Goal: Task Accomplishment & Management: Manage account settings

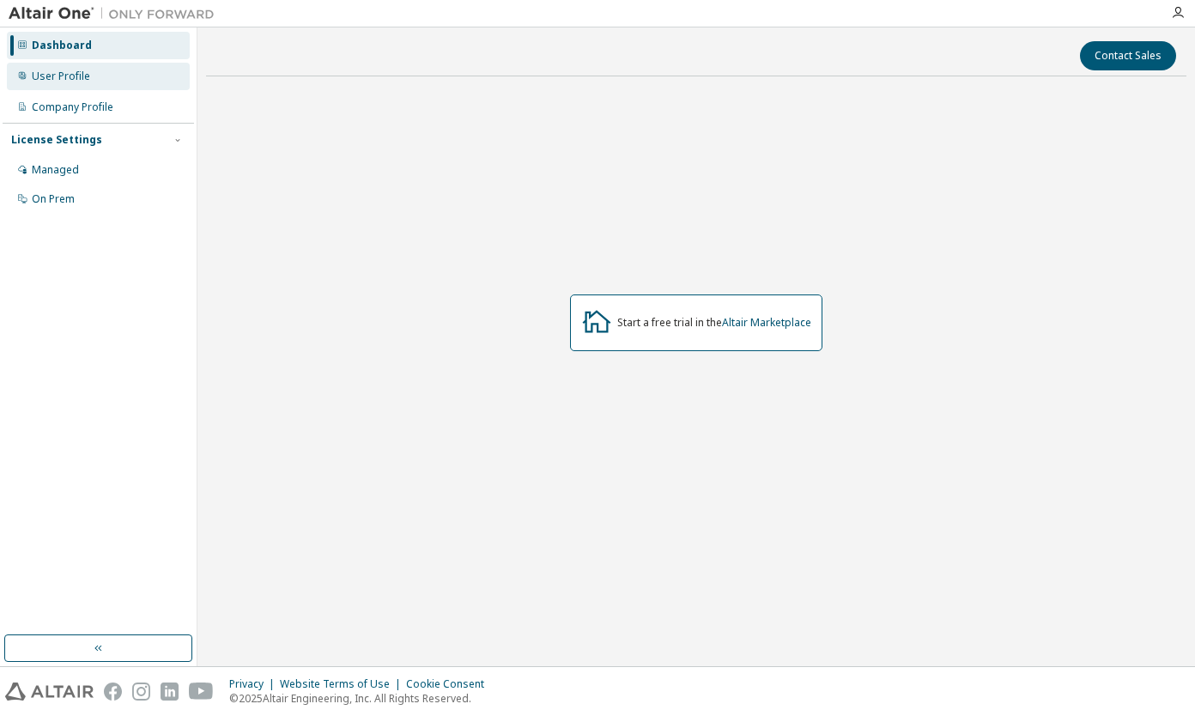
click at [124, 85] on div "User Profile" at bounding box center [98, 76] width 183 height 27
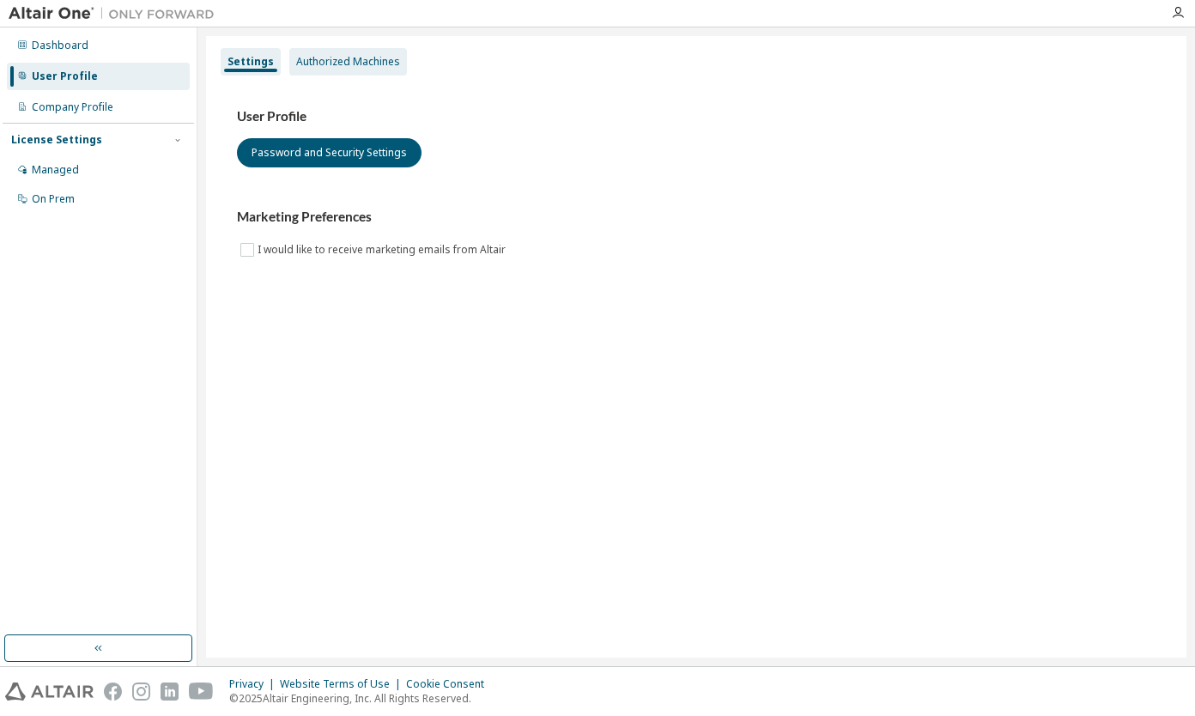
click at [348, 60] on div "Authorized Machines" at bounding box center [348, 62] width 104 height 14
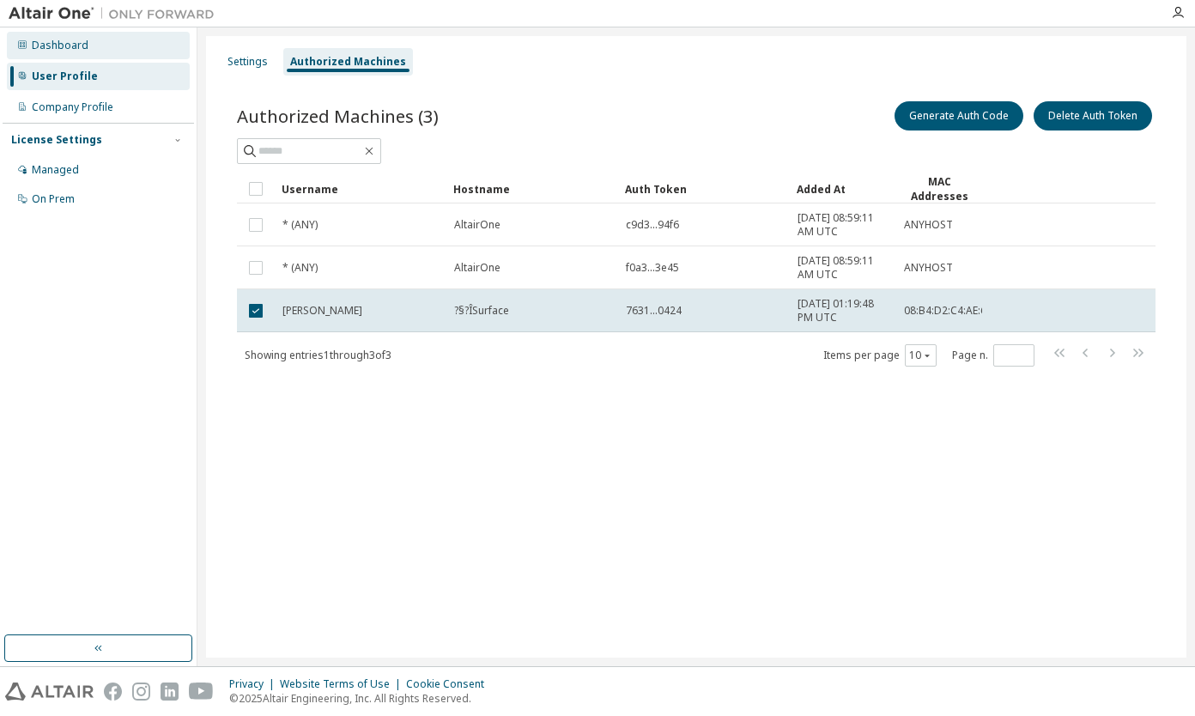
click at [52, 54] on div "Dashboard" at bounding box center [98, 45] width 183 height 27
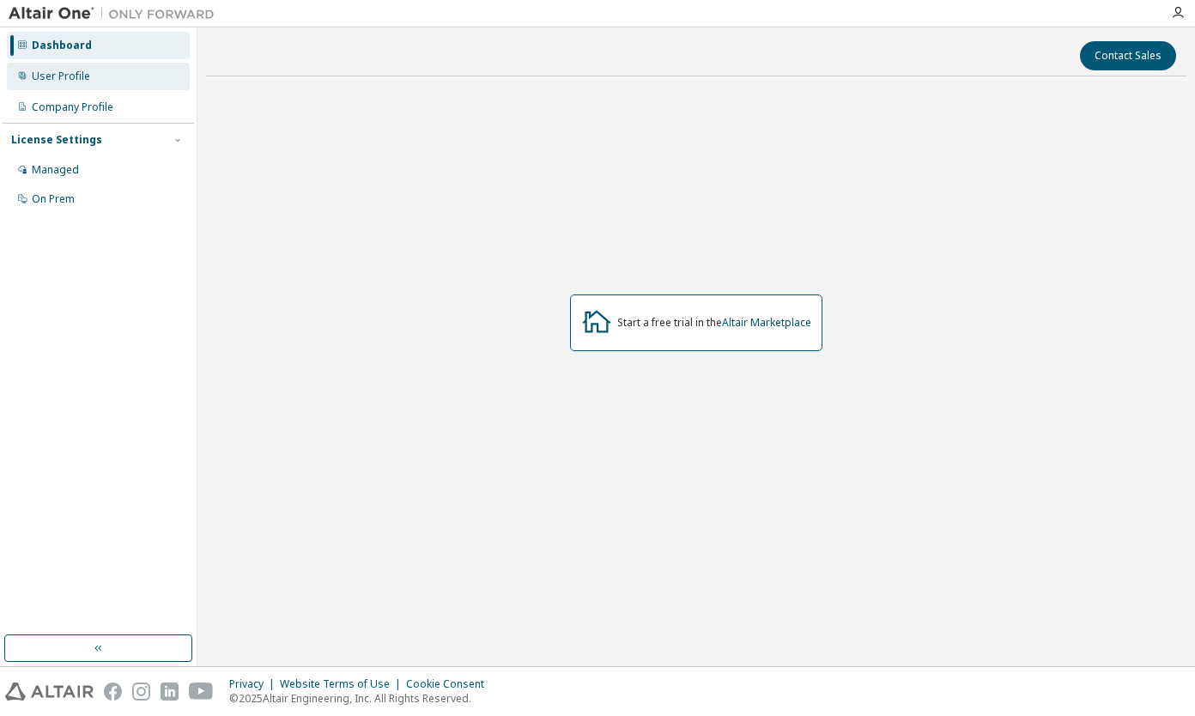
click at [106, 76] on div "User Profile" at bounding box center [98, 76] width 183 height 27
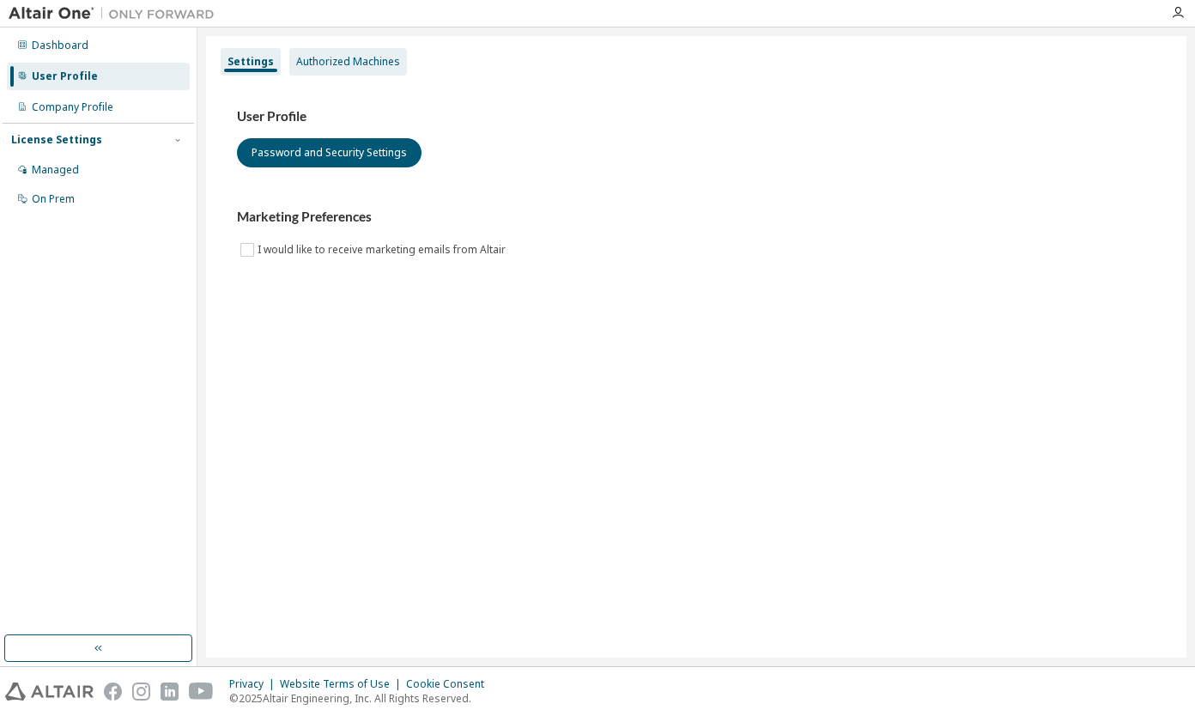
click at [317, 66] on div "Authorized Machines" at bounding box center [348, 62] width 104 height 14
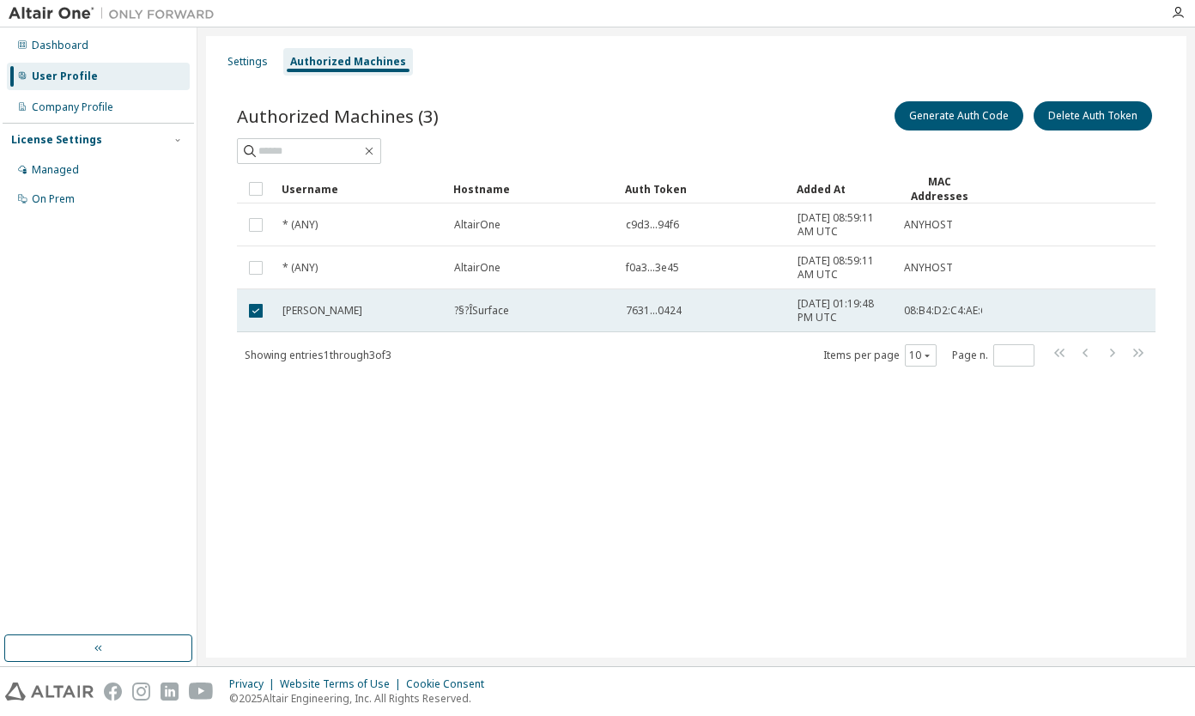
click at [239, 305] on td at bounding box center [256, 310] width 38 height 43
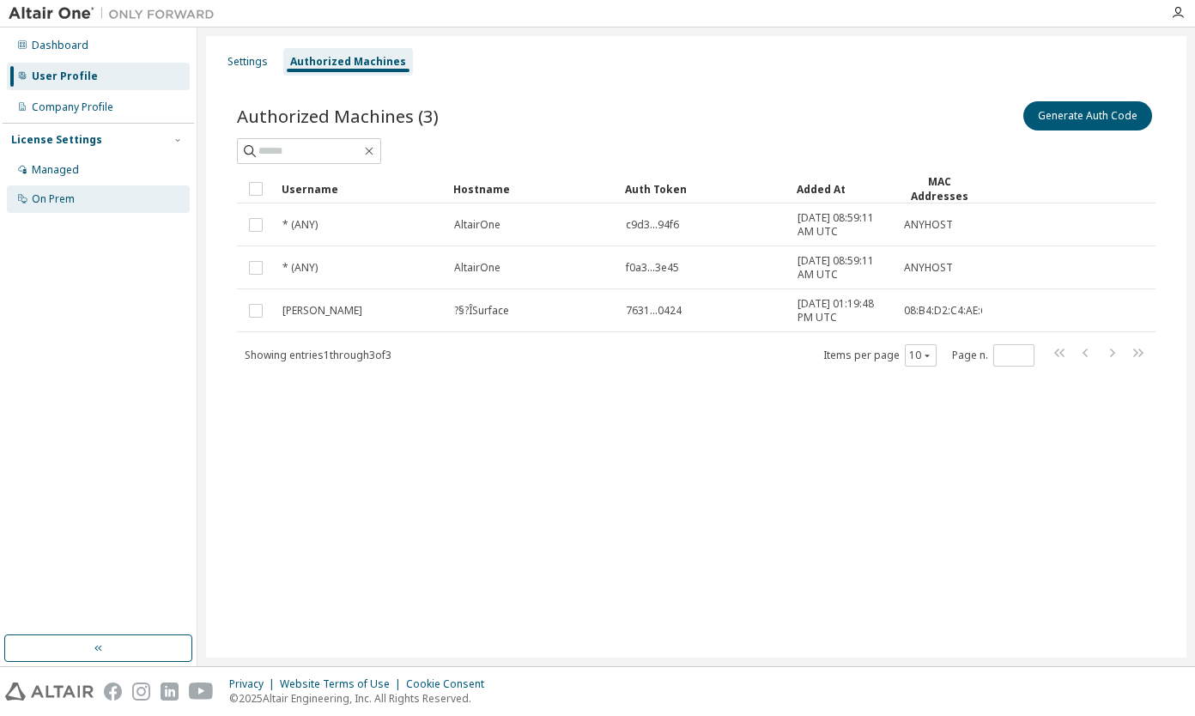
click at [63, 200] on div "On Prem" at bounding box center [53, 199] width 43 height 14
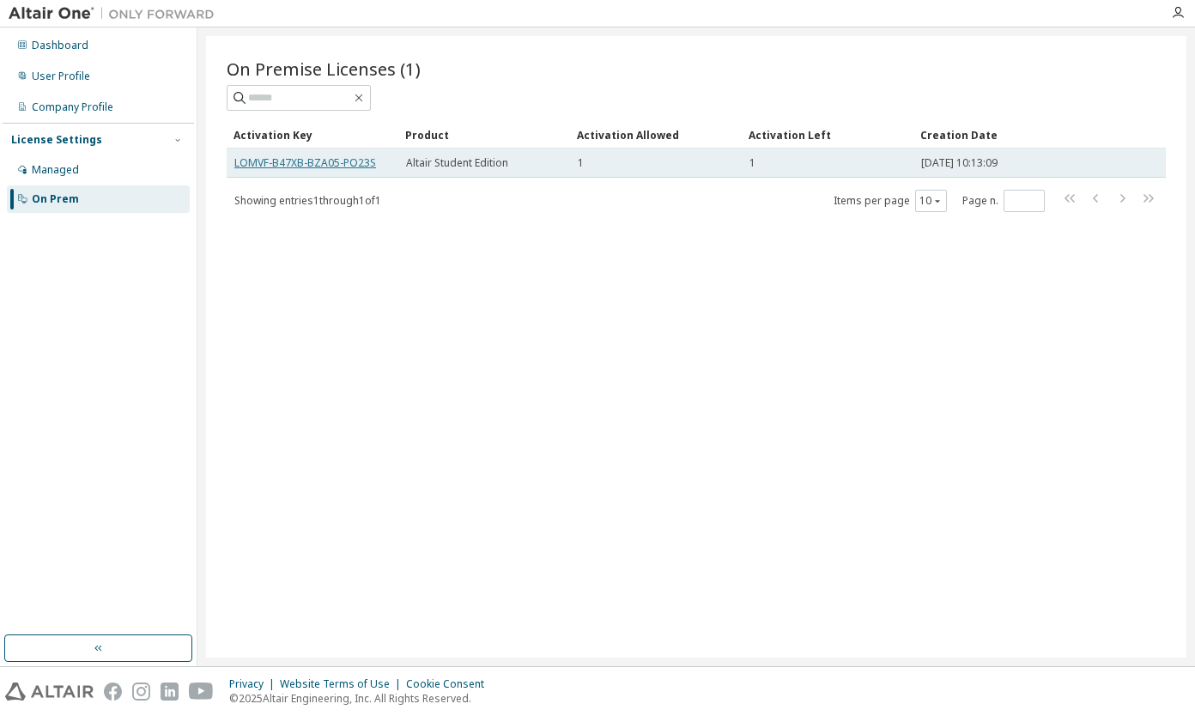
click at [313, 164] on link "LOMVF-B47XB-BZA05-PO23S" at bounding box center [305, 162] width 142 height 15
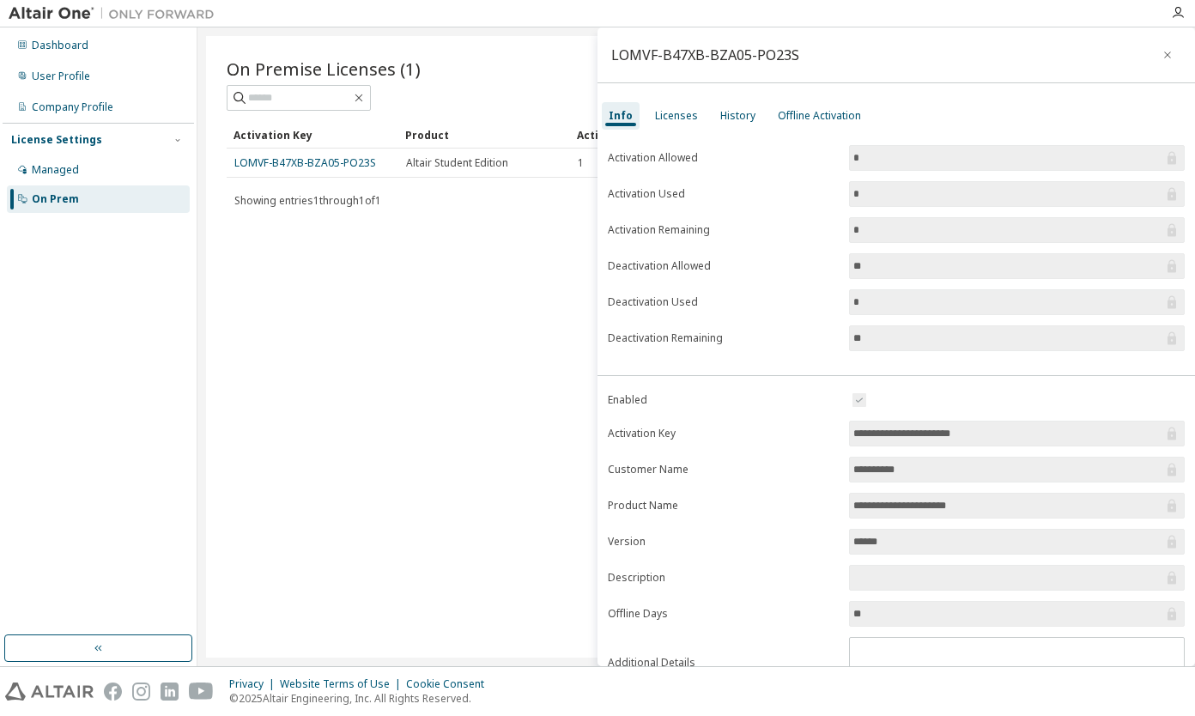
click at [870, 548] on input "******" at bounding box center [1008, 541] width 310 height 17
click at [675, 118] on div "Licenses" at bounding box center [676, 116] width 43 height 14
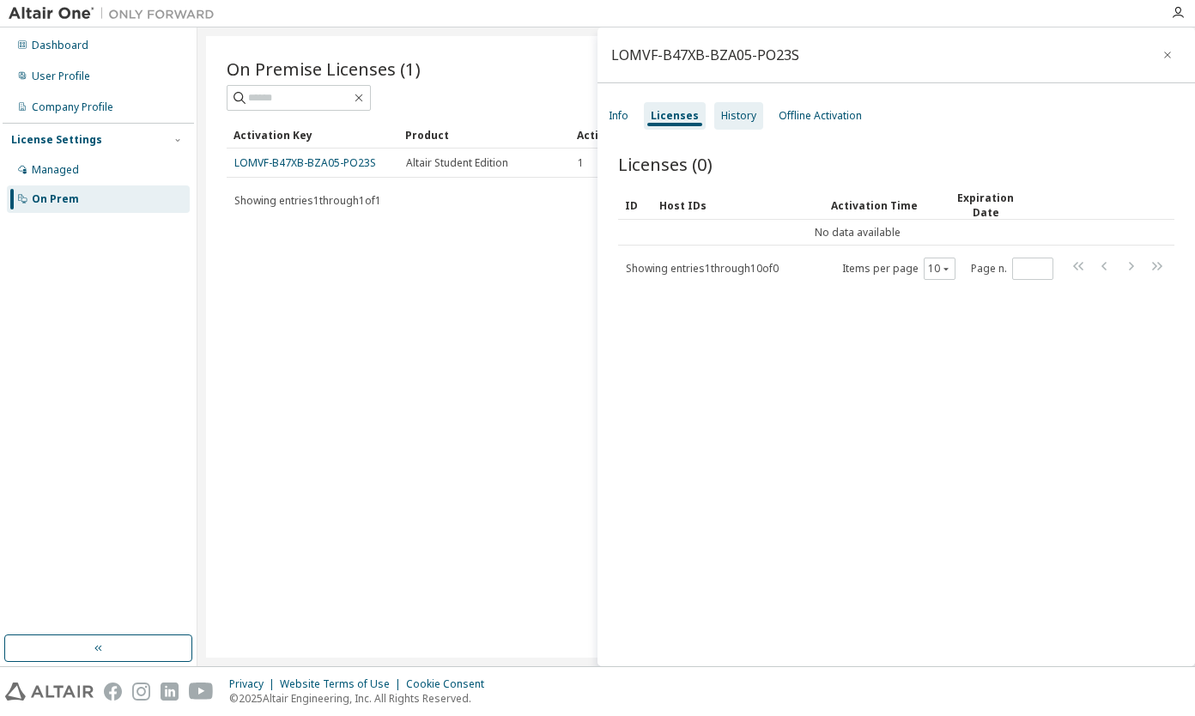
click at [739, 119] on div "History" at bounding box center [738, 116] width 35 height 14
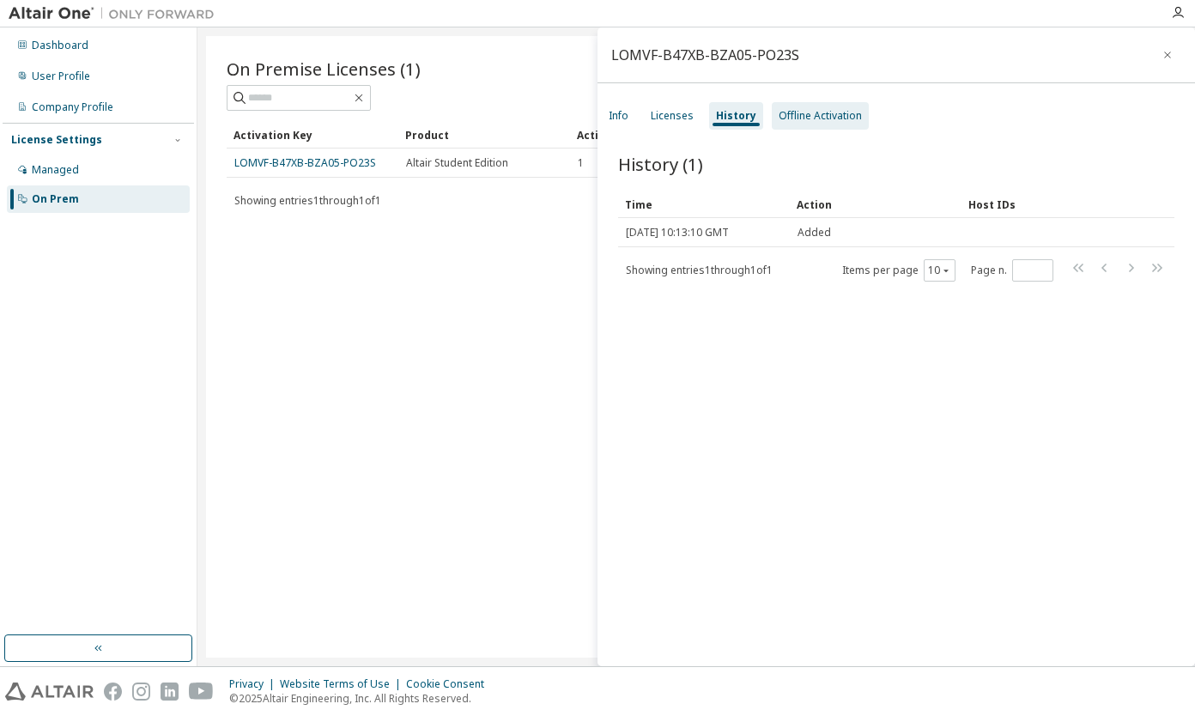
click at [801, 111] on div "Offline Activation" at bounding box center [820, 116] width 83 height 14
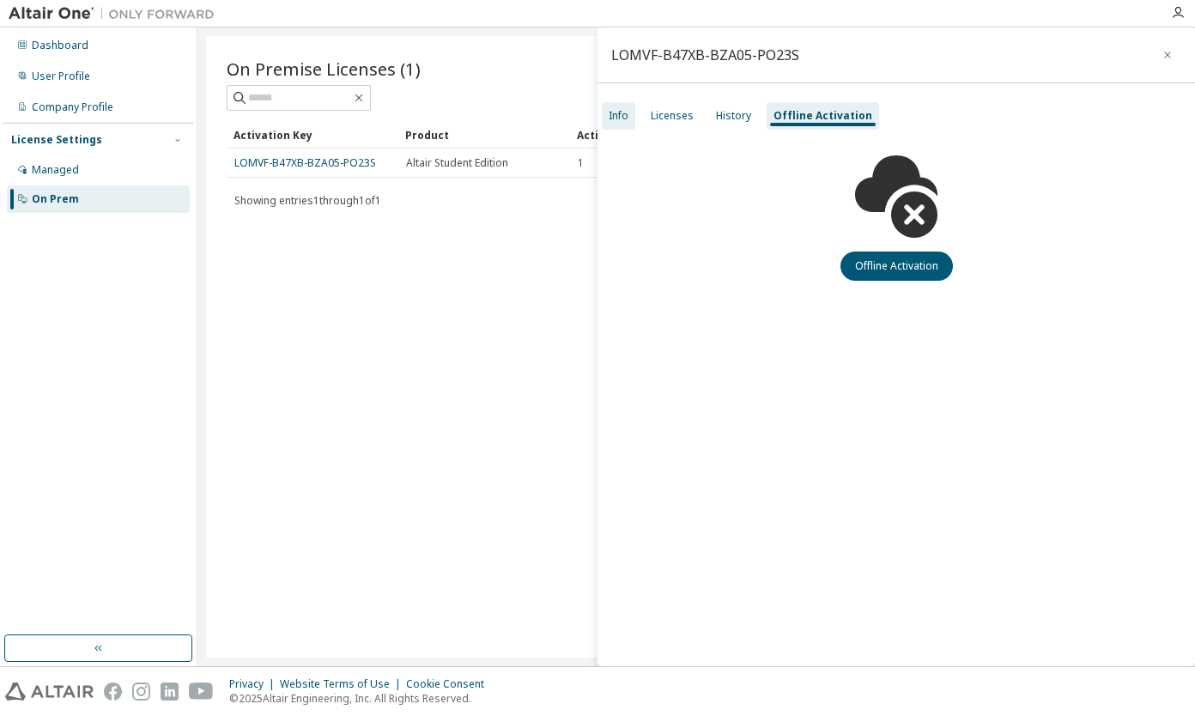
click at [612, 112] on div "Info" at bounding box center [619, 116] width 20 height 14
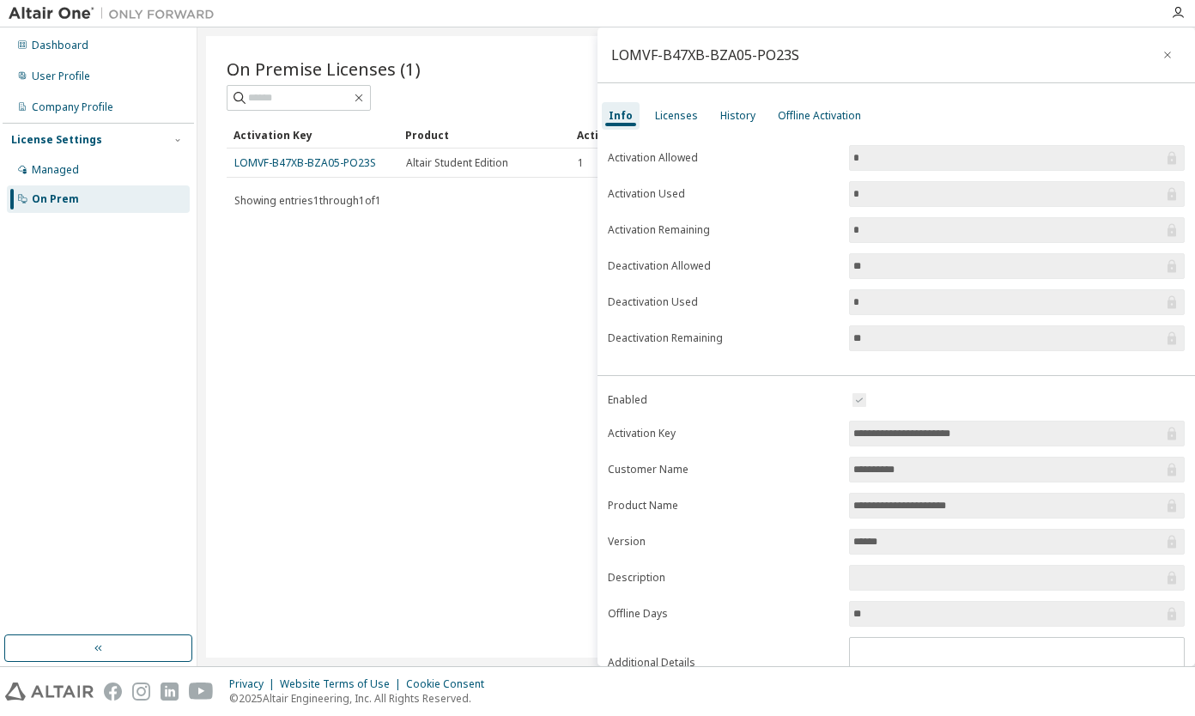
scroll to position [76, 0]
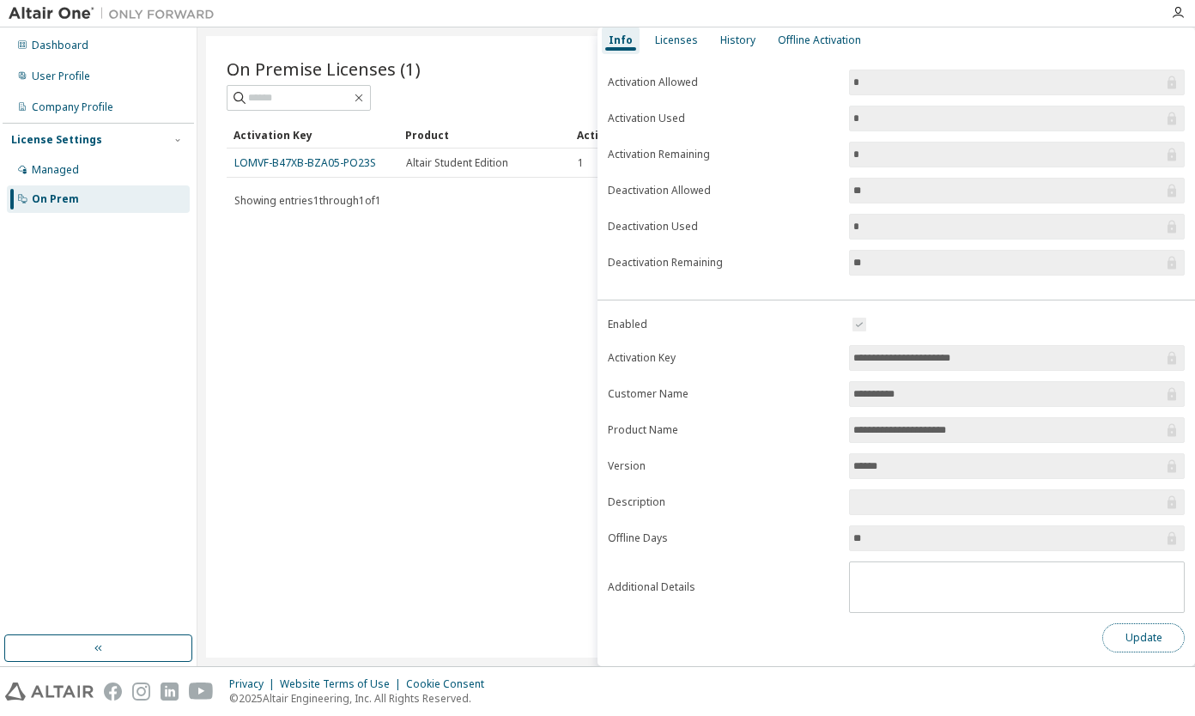
click at [1129, 638] on button "Update" at bounding box center [1143, 637] width 82 height 29
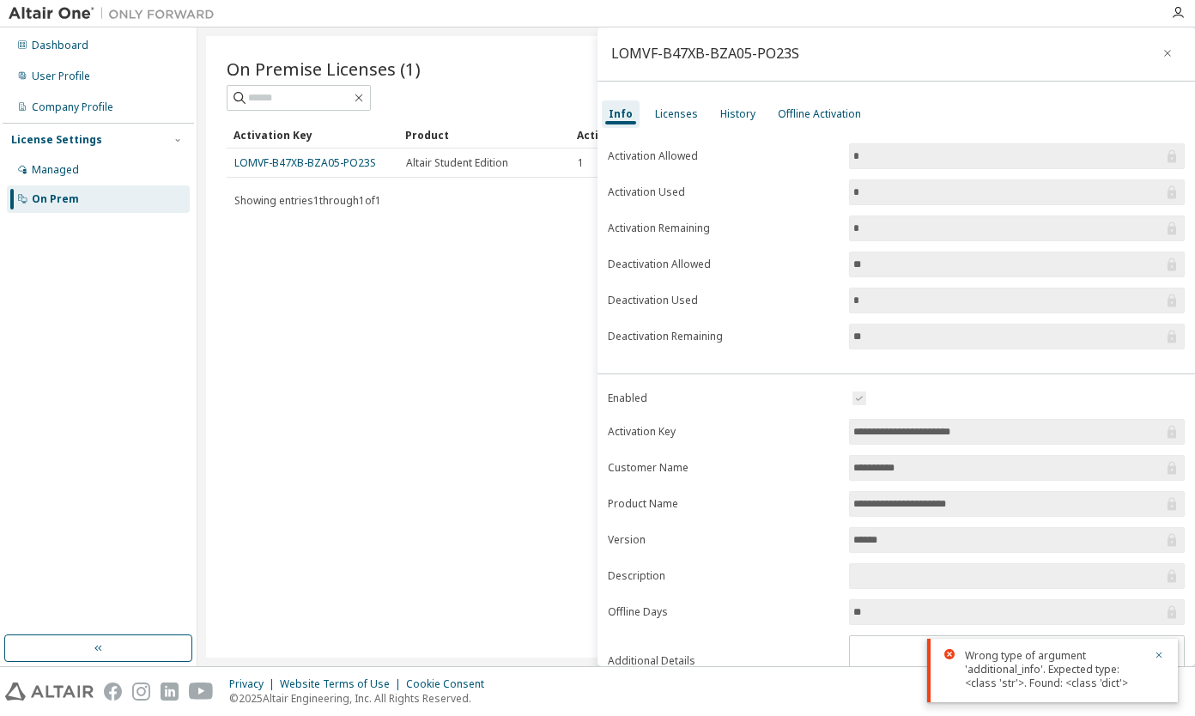
scroll to position [1, 0]
click at [1157, 651] on icon "button" at bounding box center [1159, 655] width 10 height 10
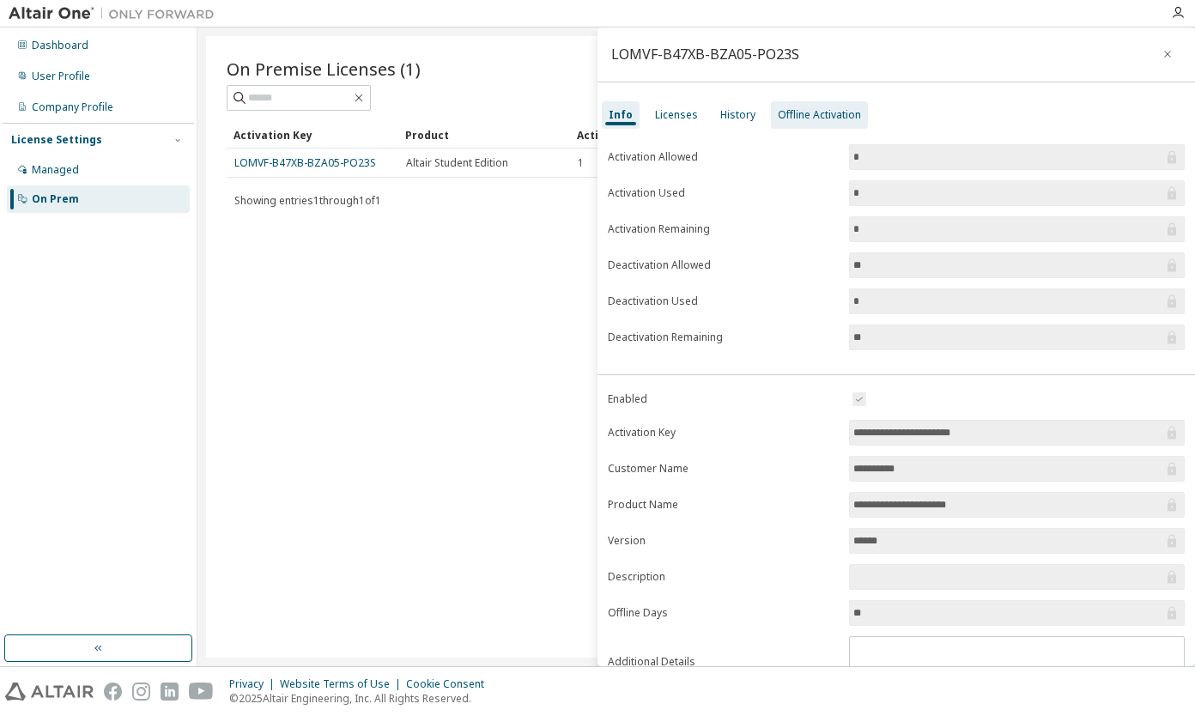
click at [808, 120] on div "Offline Activation" at bounding box center [819, 115] width 83 height 14
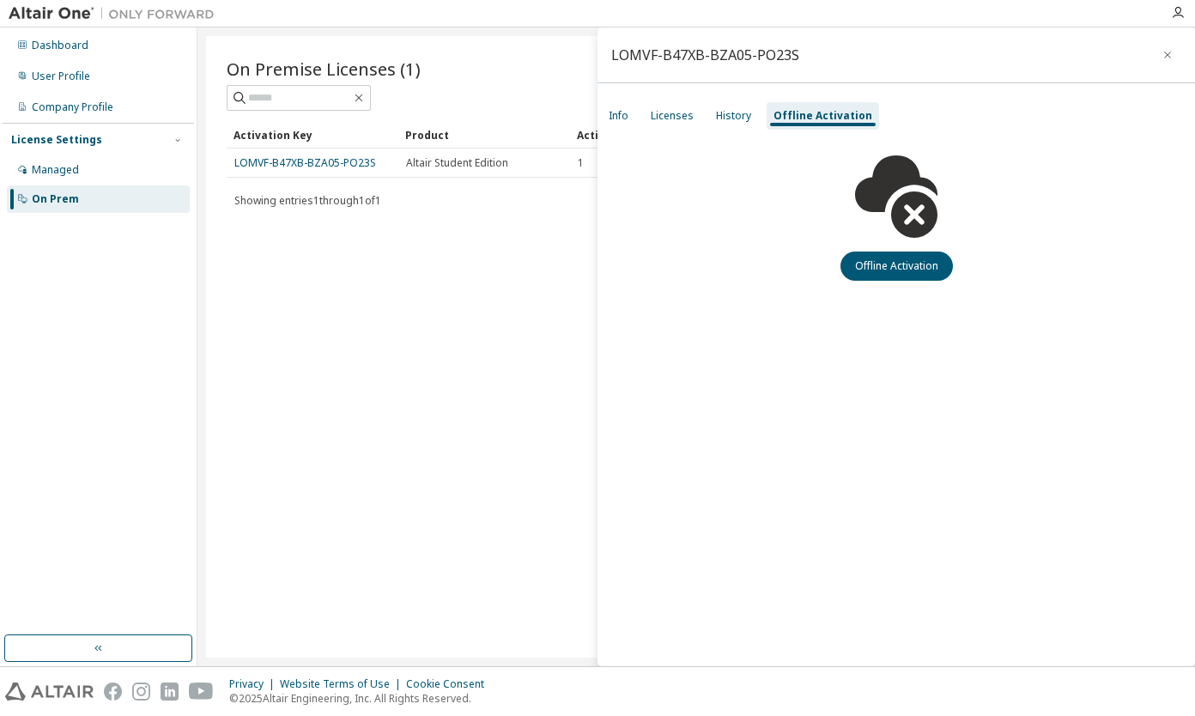
scroll to position [0, 0]
click at [872, 271] on button "Offline Activation" at bounding box center [896, 265] width 112 height 29
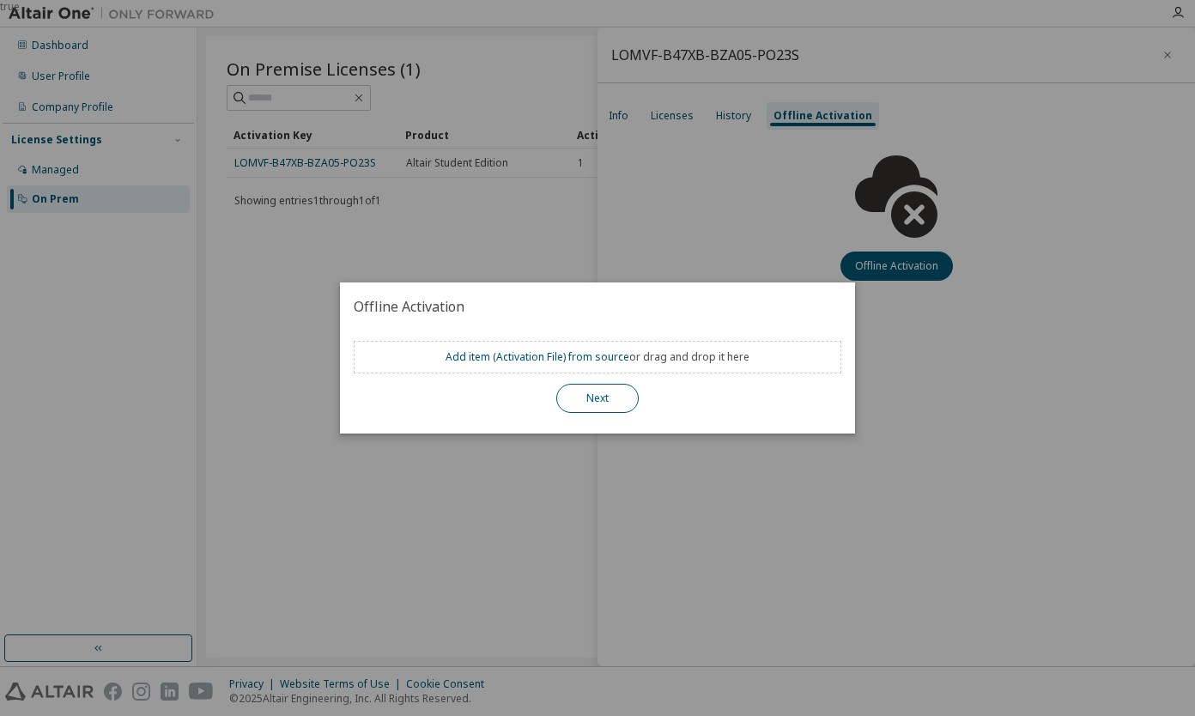
click at [605, 404] on button "Next" at bounding box center [597, 398] width 82 height 29
click at [598, 399] on button "Next" at bounding box center [597, 398] width 82 height 29
click at [875, 138] on div "true" at bounding box center [597, 358] width 1195 height 716
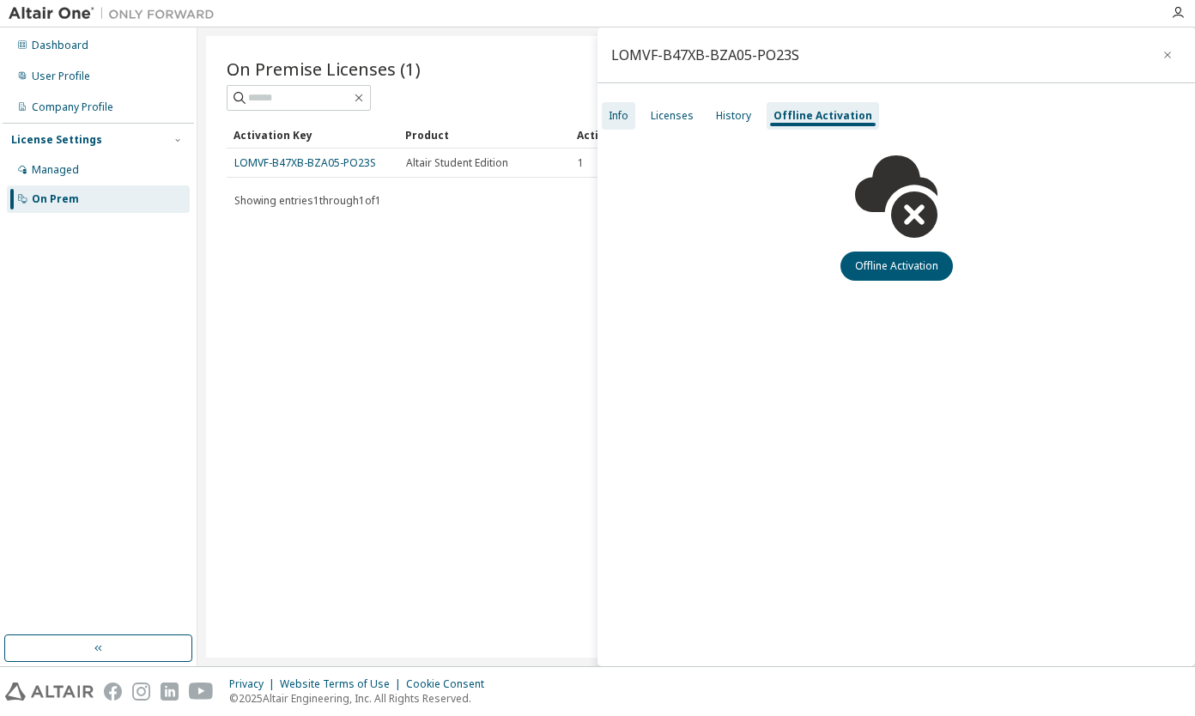
click at [630, 112] on div "Info" at bounding box center [618, 115] width 33 height 27
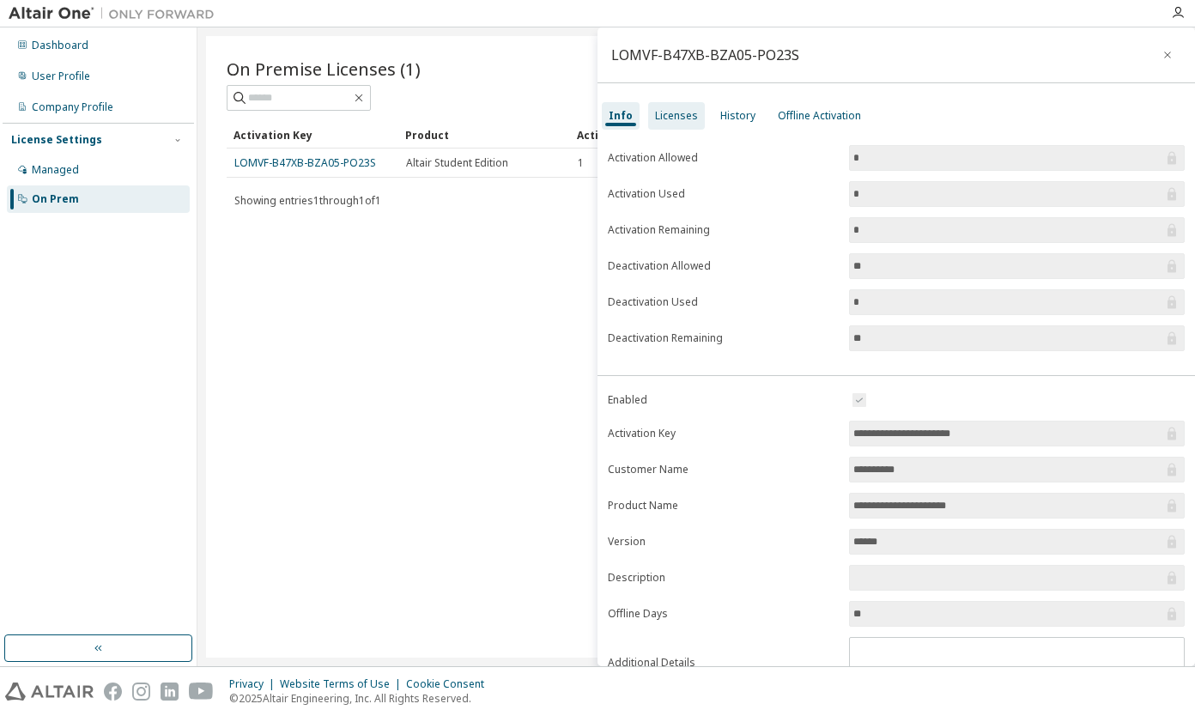
click at [676, 119] on div "Licenses" at bounding box center [676, 116] width 43 height 14
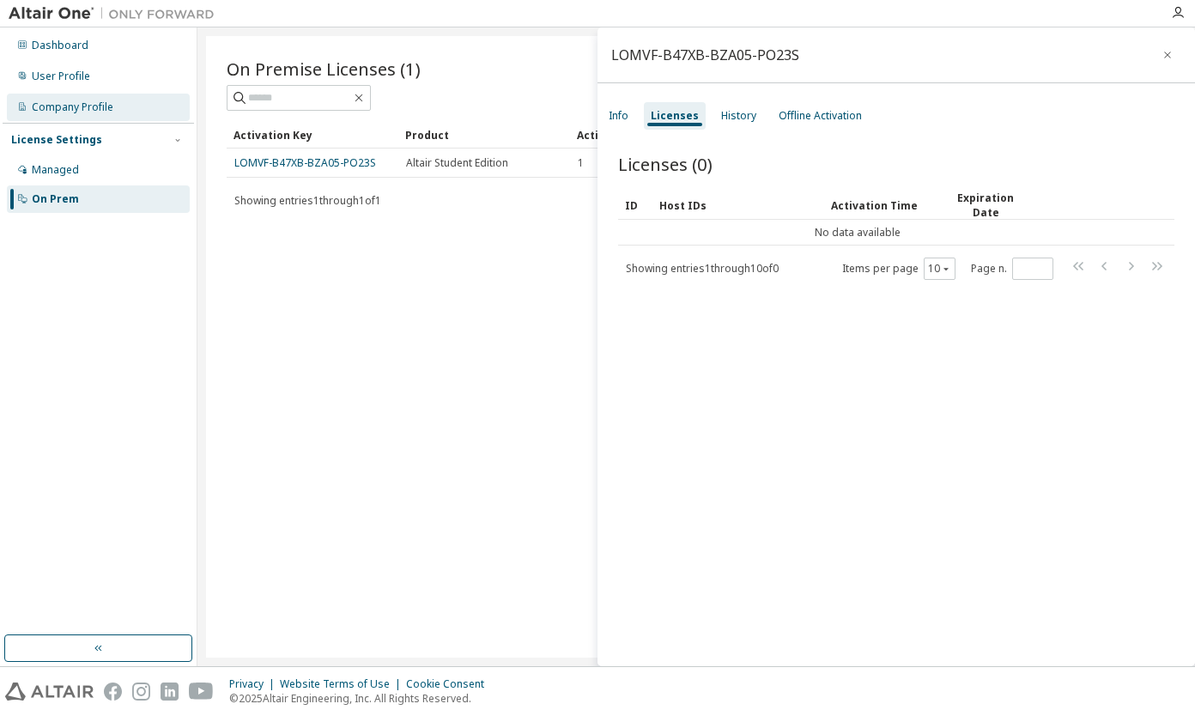
click at [86, 99] on div "Company Profile" at bounding box center [98, 107] width 183 height 27
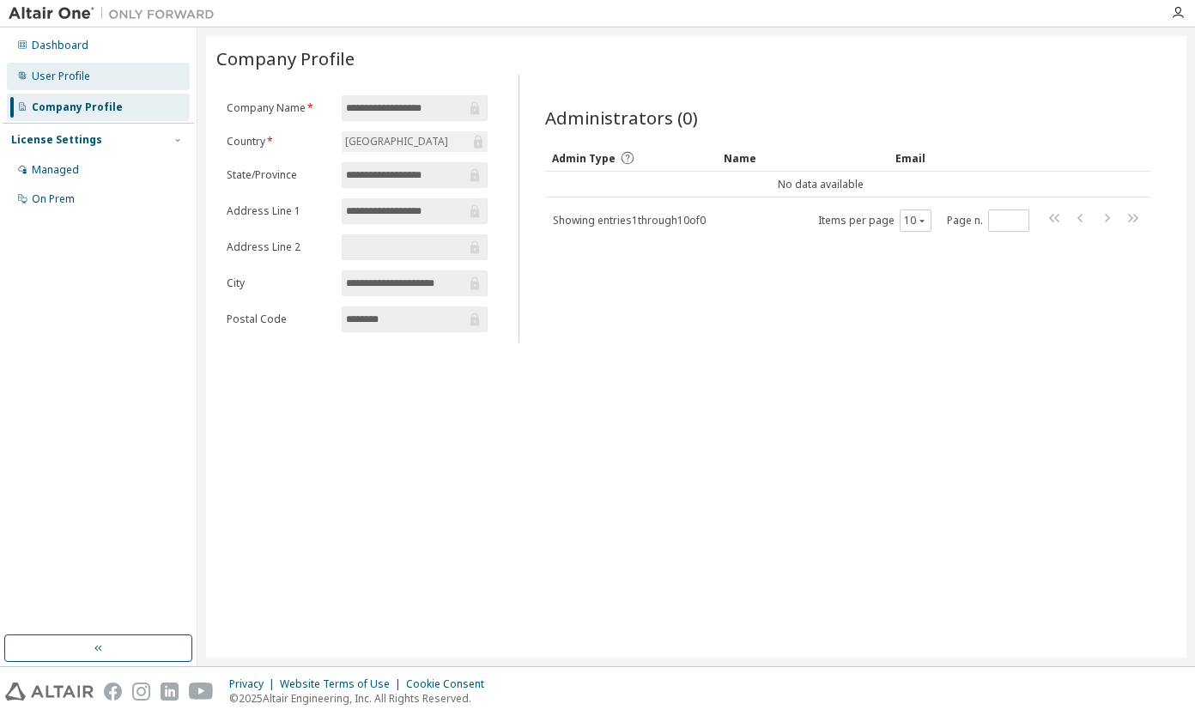
click at [94, 72] on div "User Profile" at bounding box center [98, 76] width 183 height 27
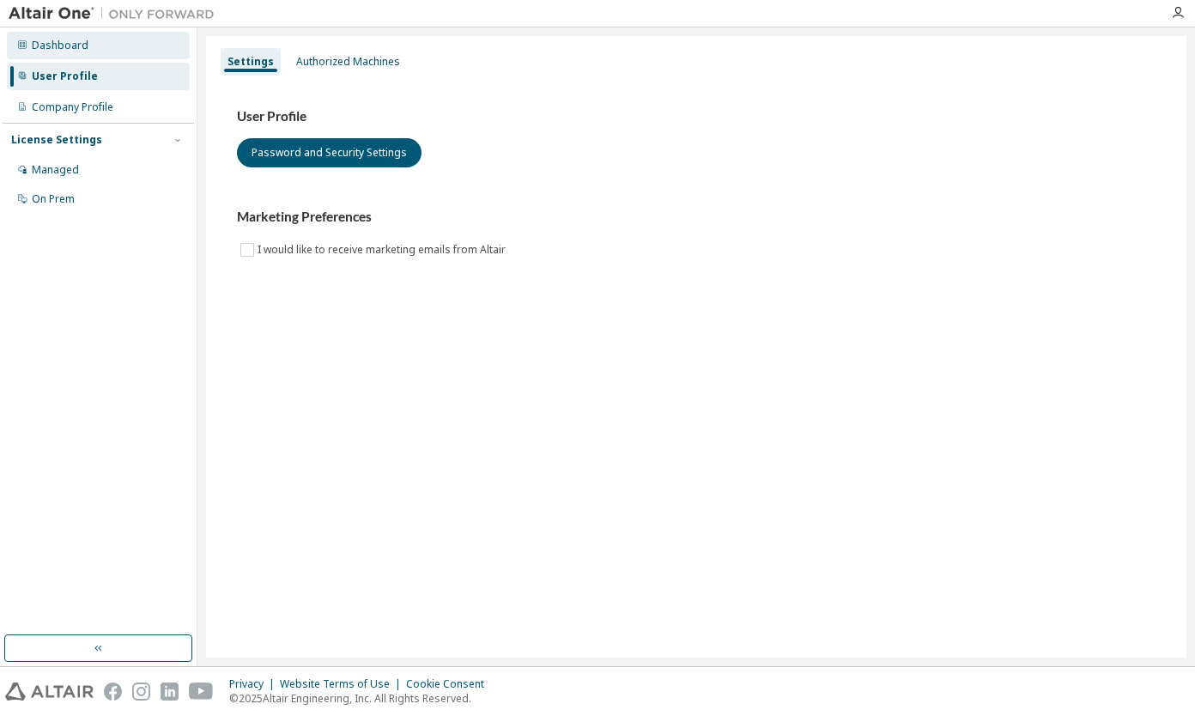
click at [95, 48] on div "Dashboard" at bounding box center [98, 45] width 183 height 27
